Goal: Information Seeking & Learning: Learn about a topic

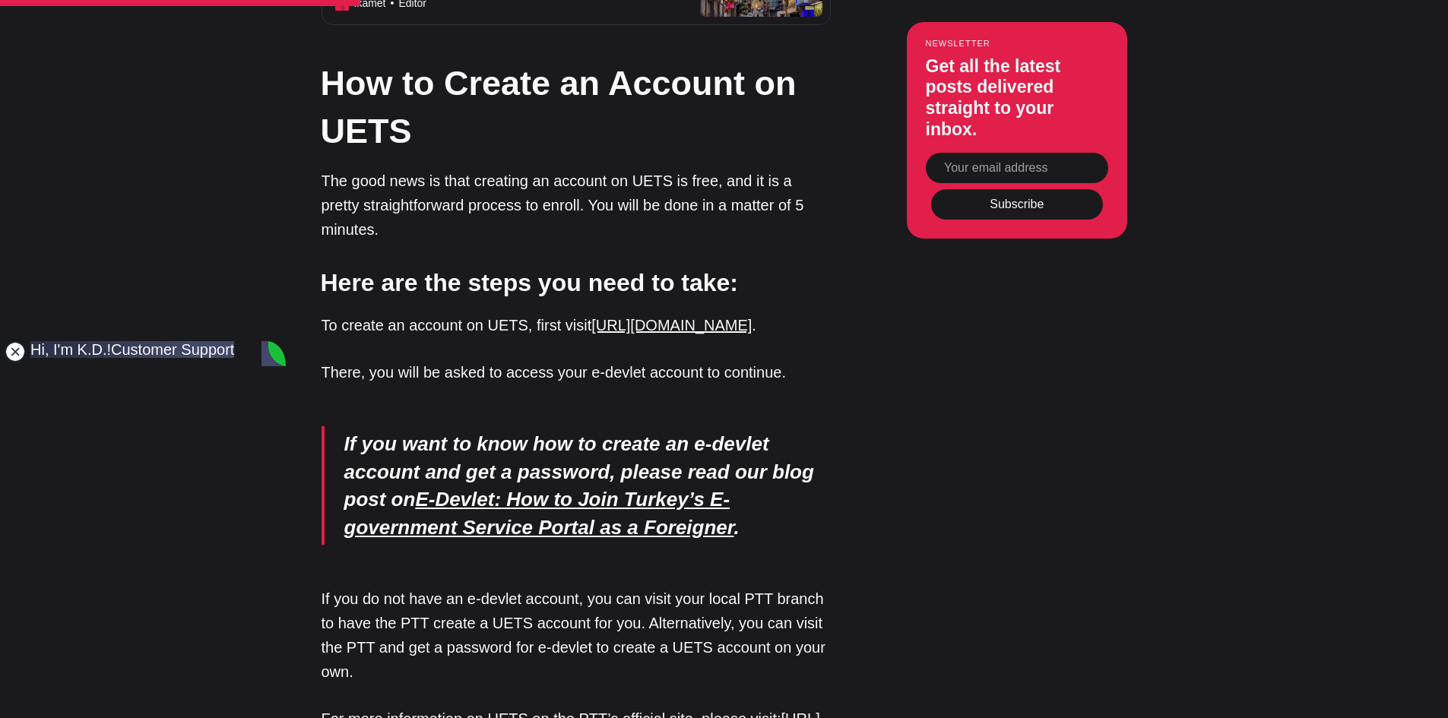
click at [17, 344] on jdiv at bounding box center [15, 351] width 21 height 21
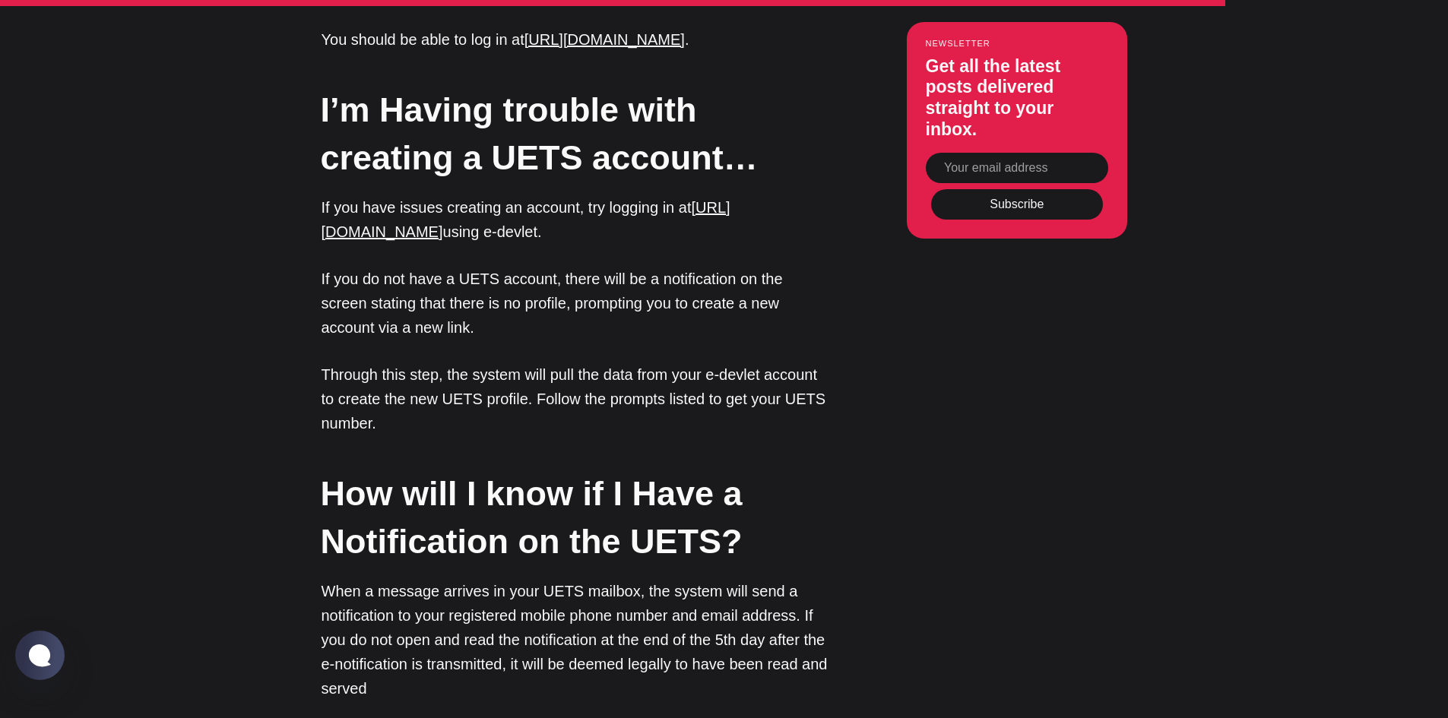
scroll to position [6917, 0]
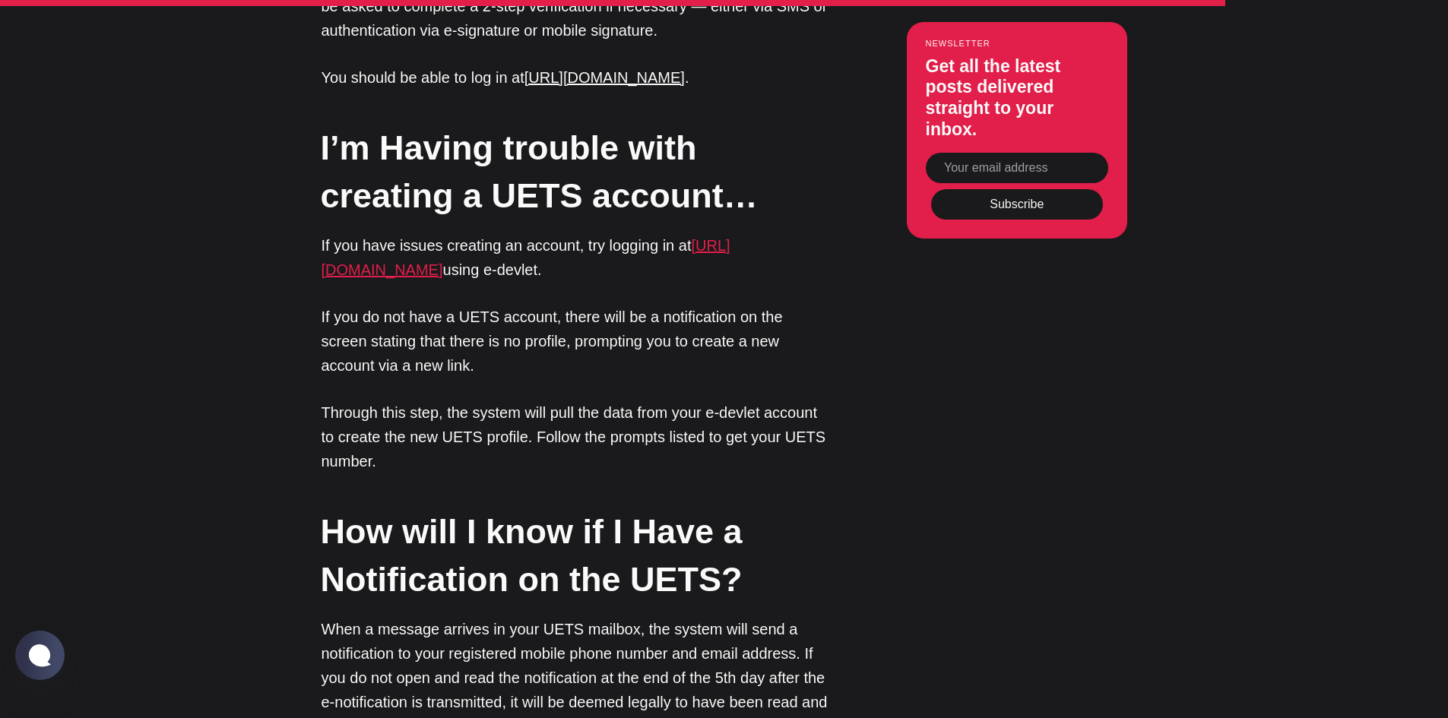
click at [511, 237] on link "[URL][DOMAIN_NAME]" at bounding box center [526, 257] width 409 height 41
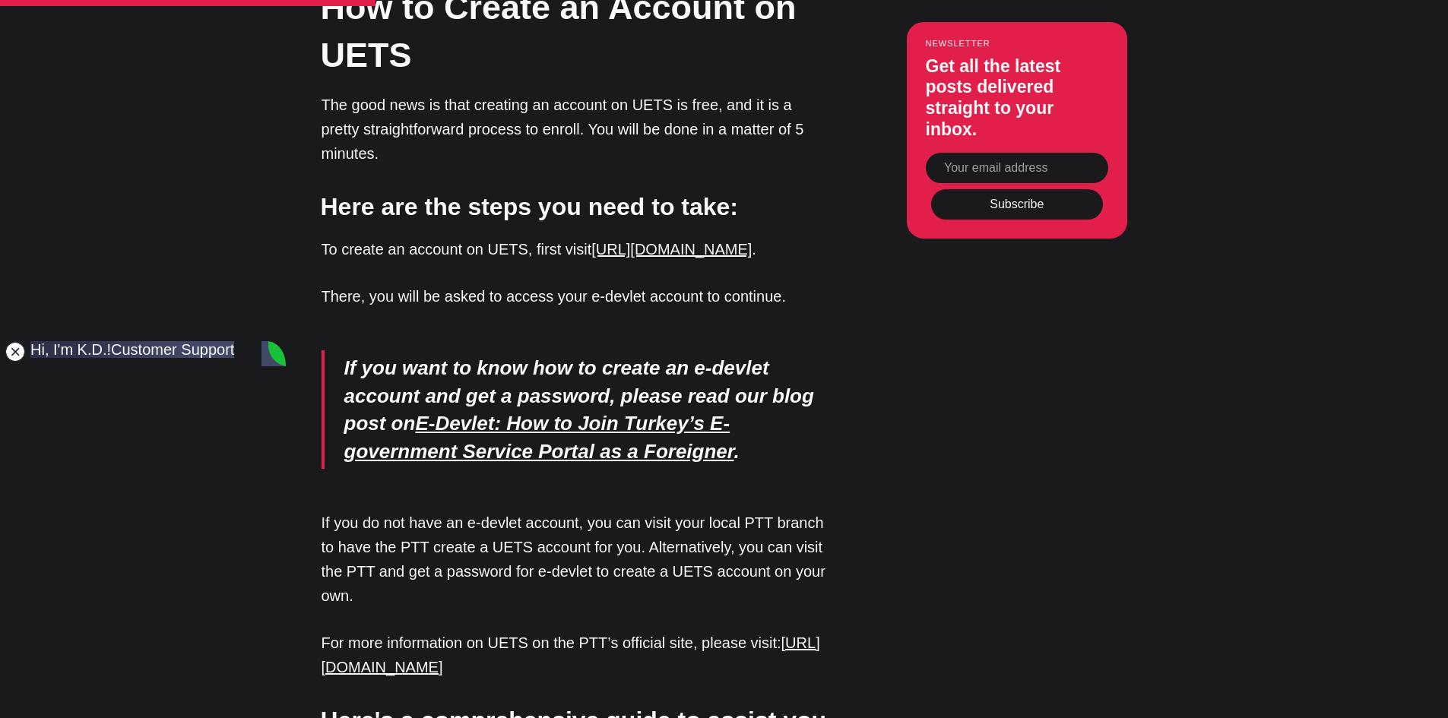
click at [8, 344] on jdiv at bounding box center [15, 351] width 21 height 21
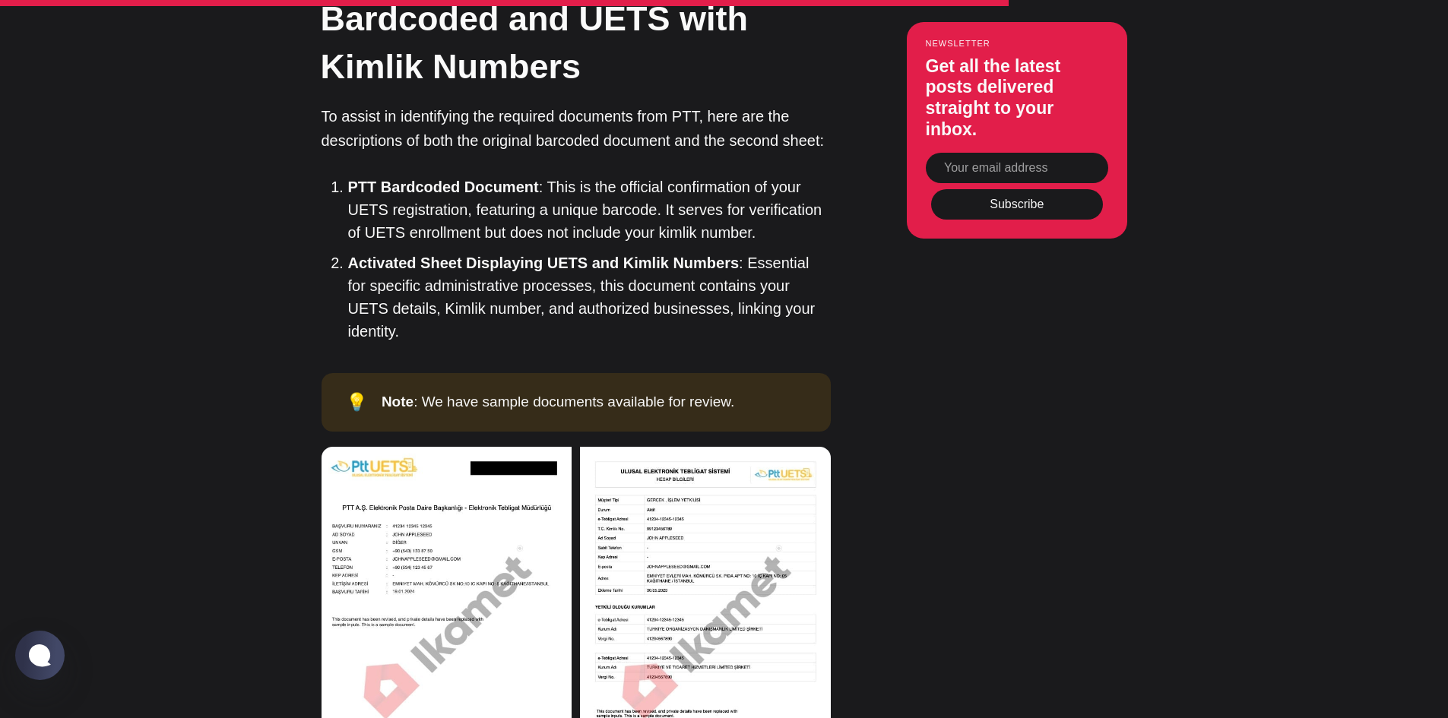
scroll to position [5777, 0]
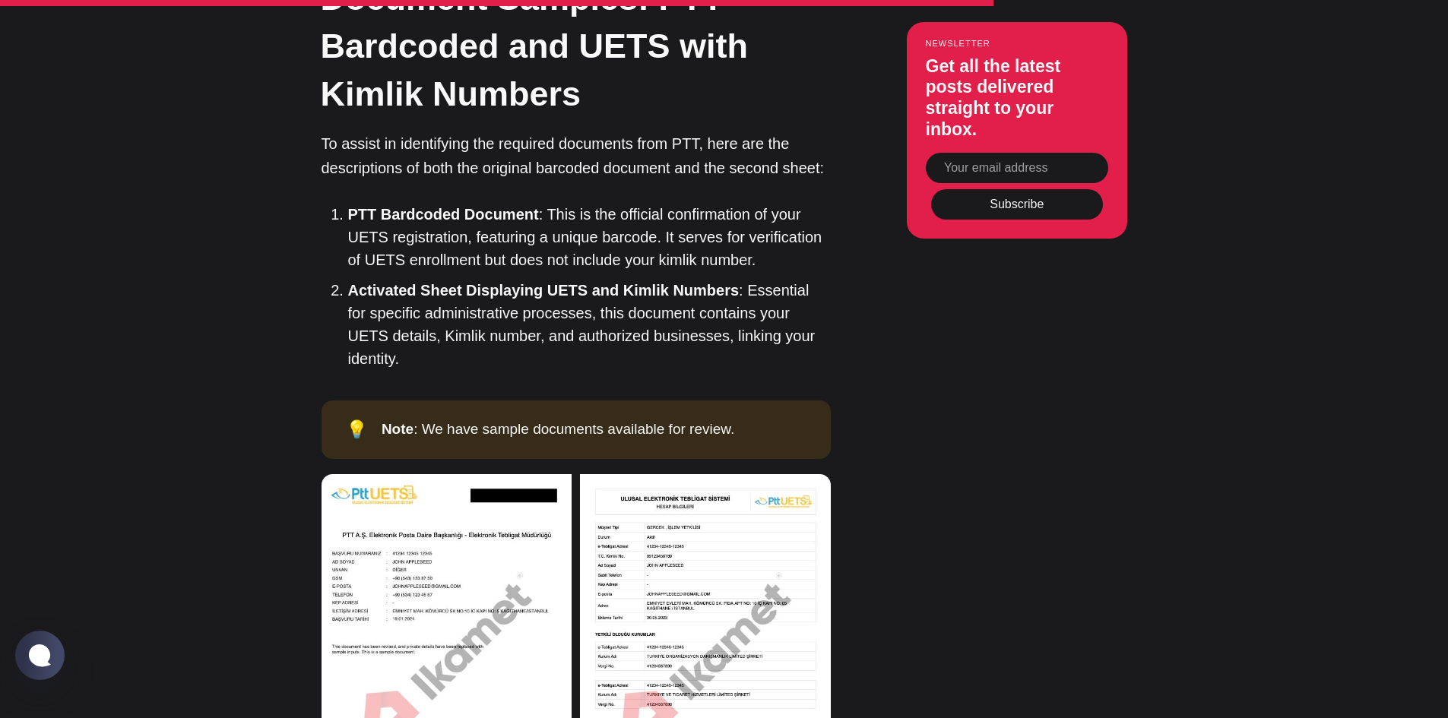
click at [745, 480] on img at bounding box center [705, 622] width 251 height 296
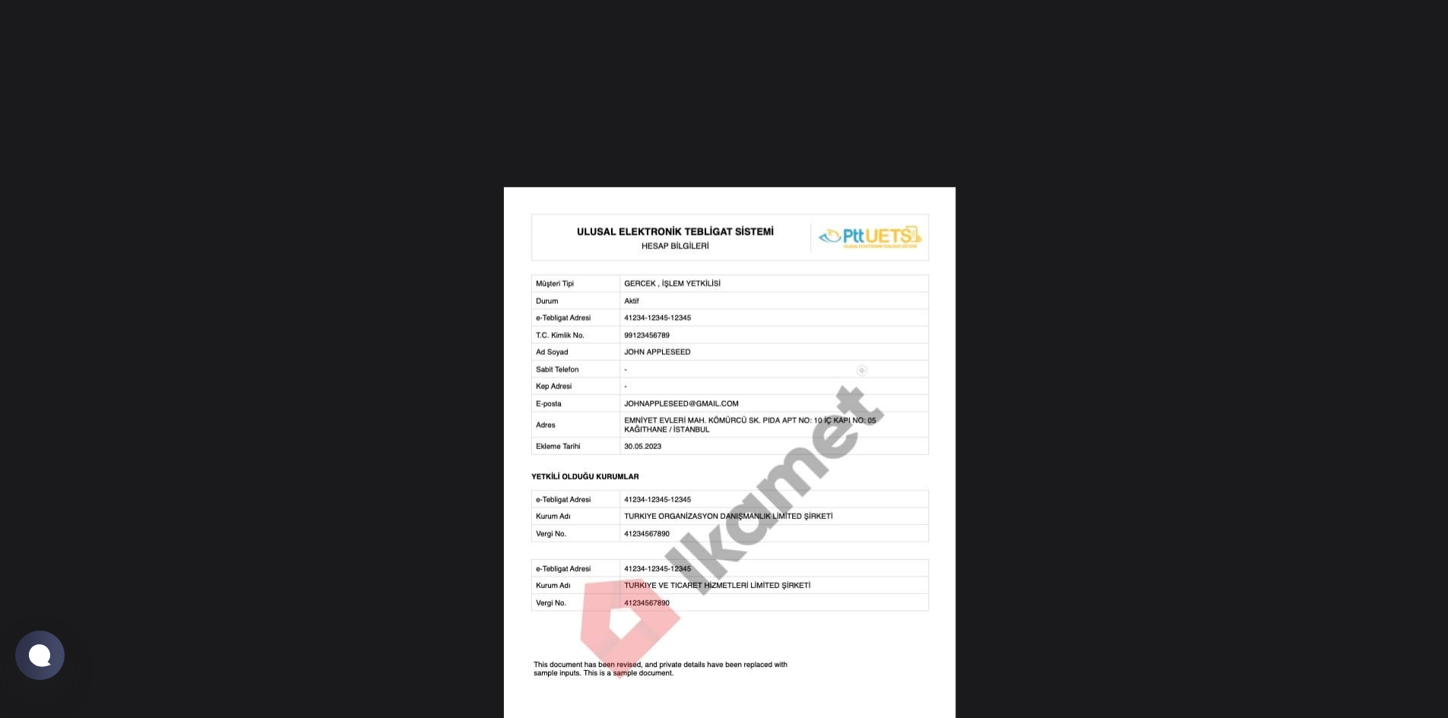
click at [848, 268] on img at bounding box center [730, 453] width 452 height 532
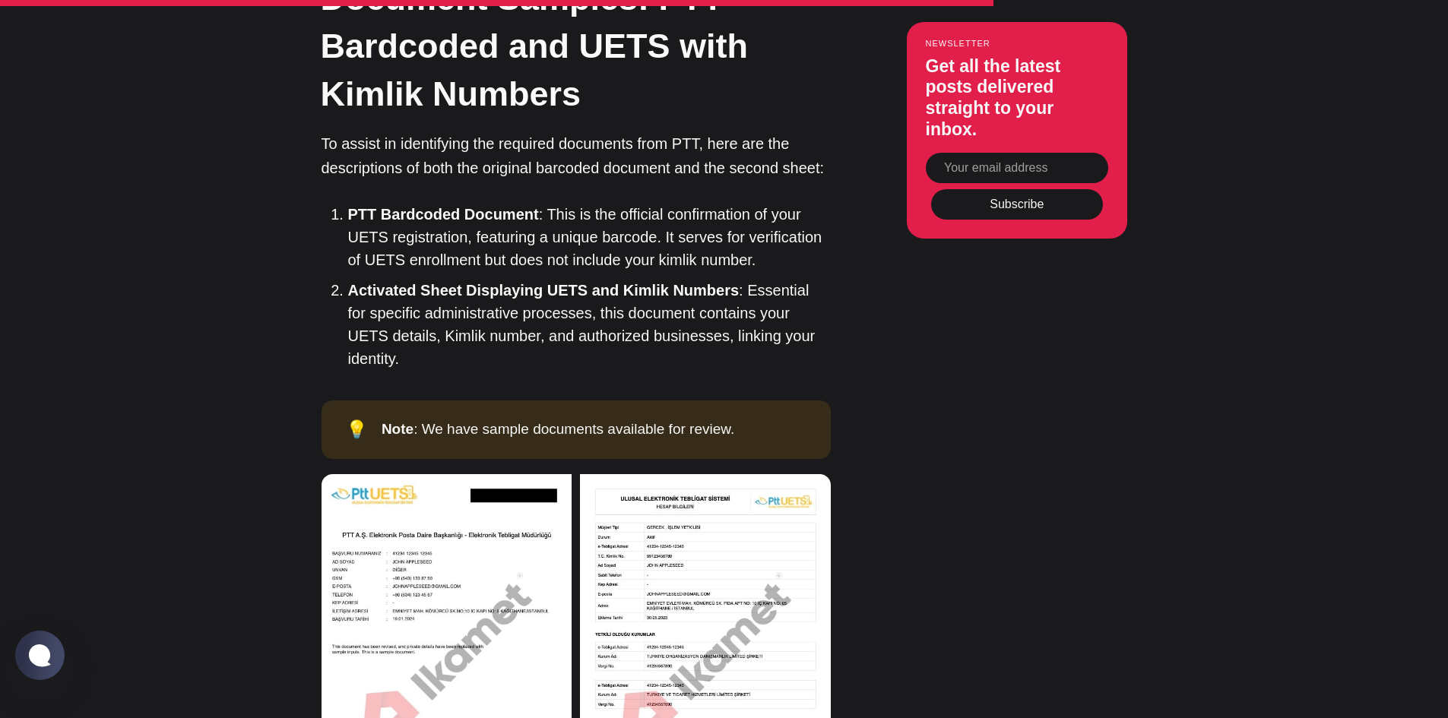
click at [451, 540] on img at bounding box center [447, 622] width 251 height 296
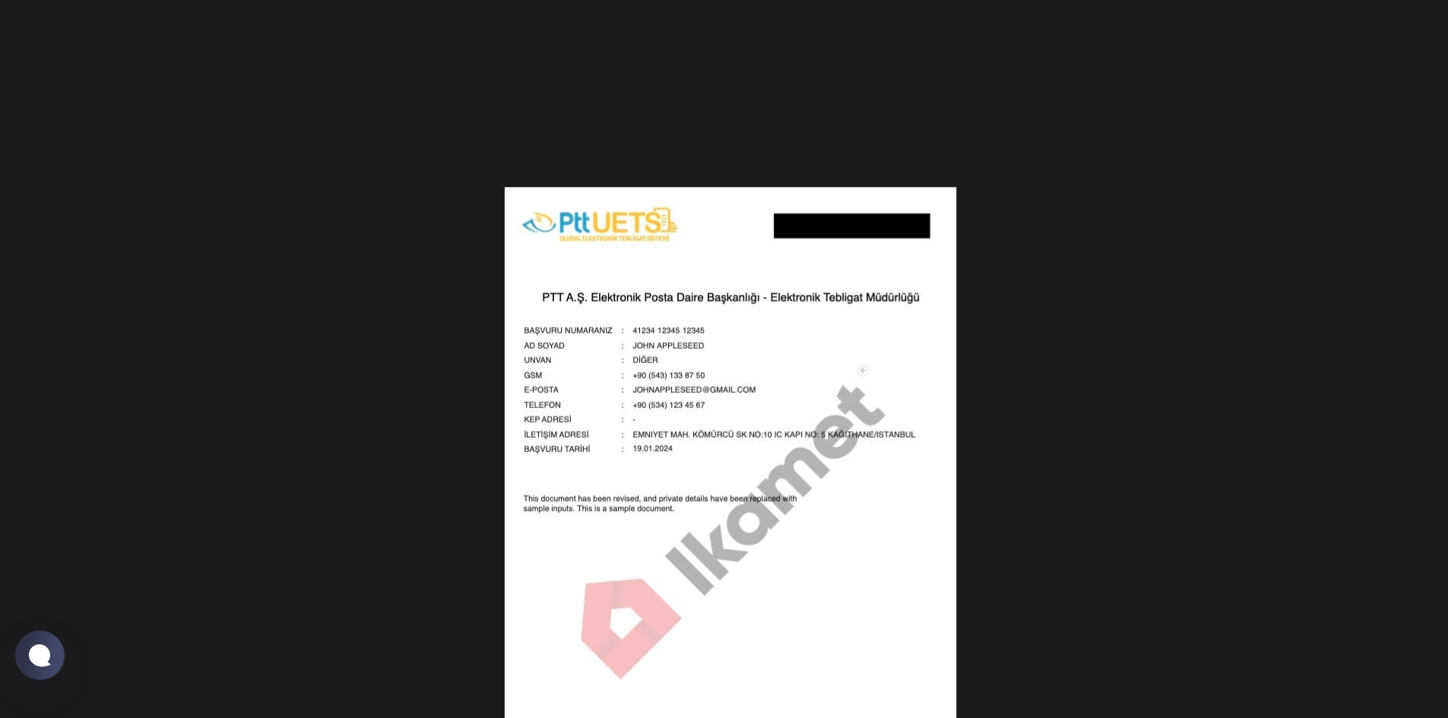
click at [945, 464] on img at bounding box center [730, 453] width 452 height 532
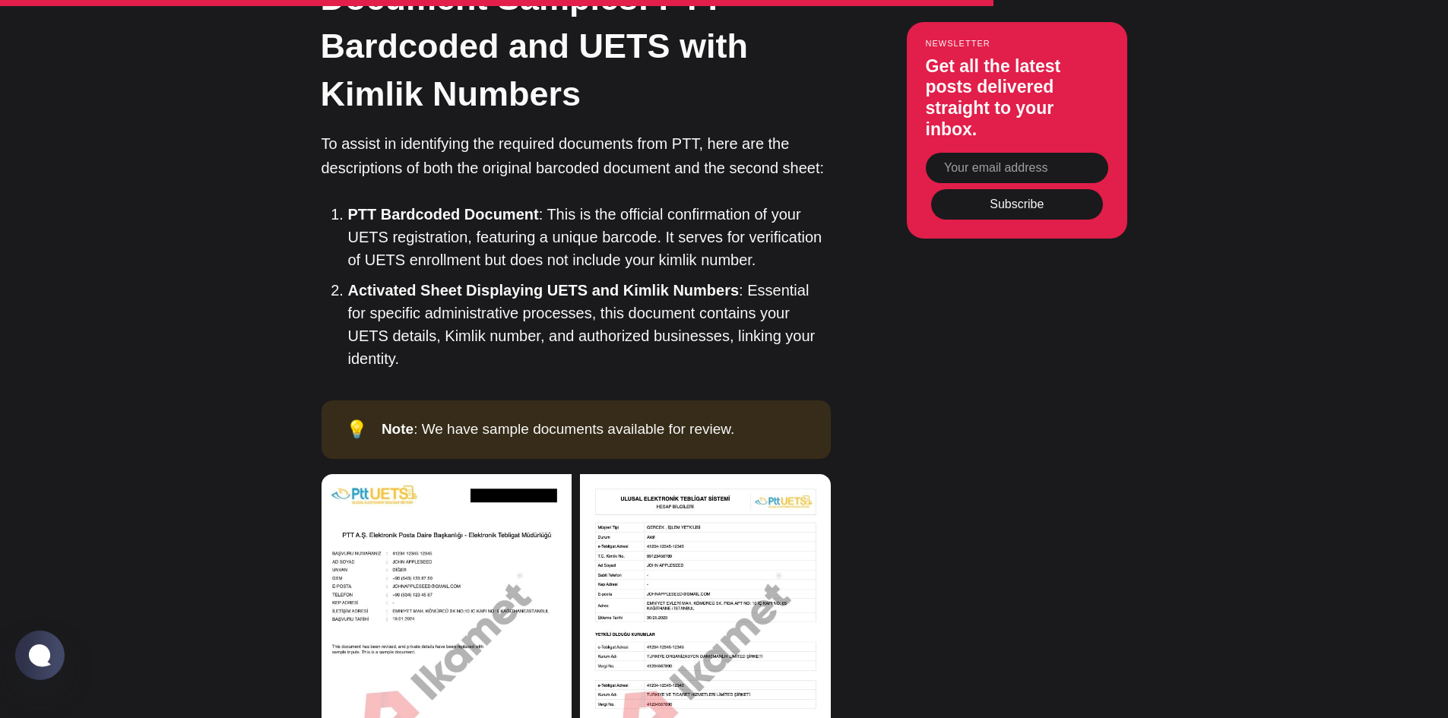
click at [699, 569] on img at bounding box center [705, 622] width 251 height 296
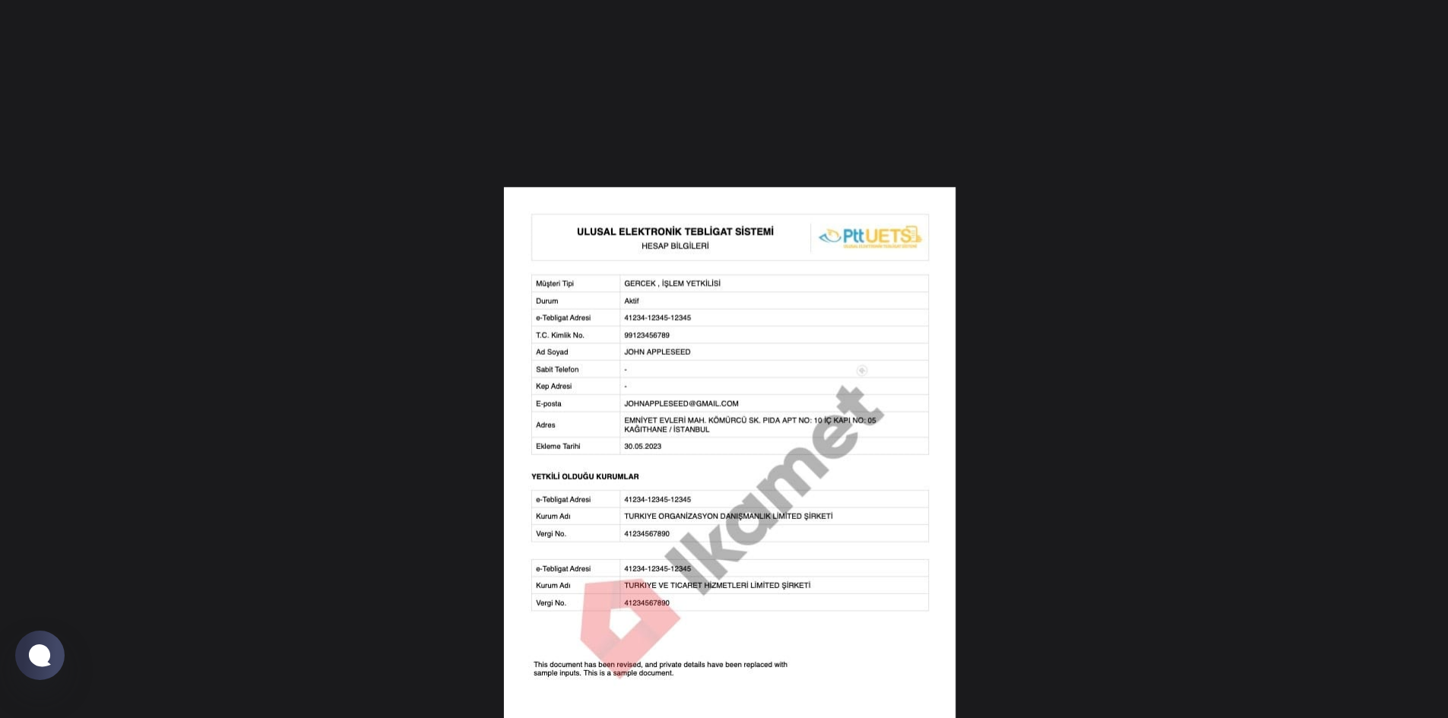
click at [212, 453] on div at bounding box center [724, 359] width 1448 height 718
